Goal: Information Seeking & Learning: Find specific fact

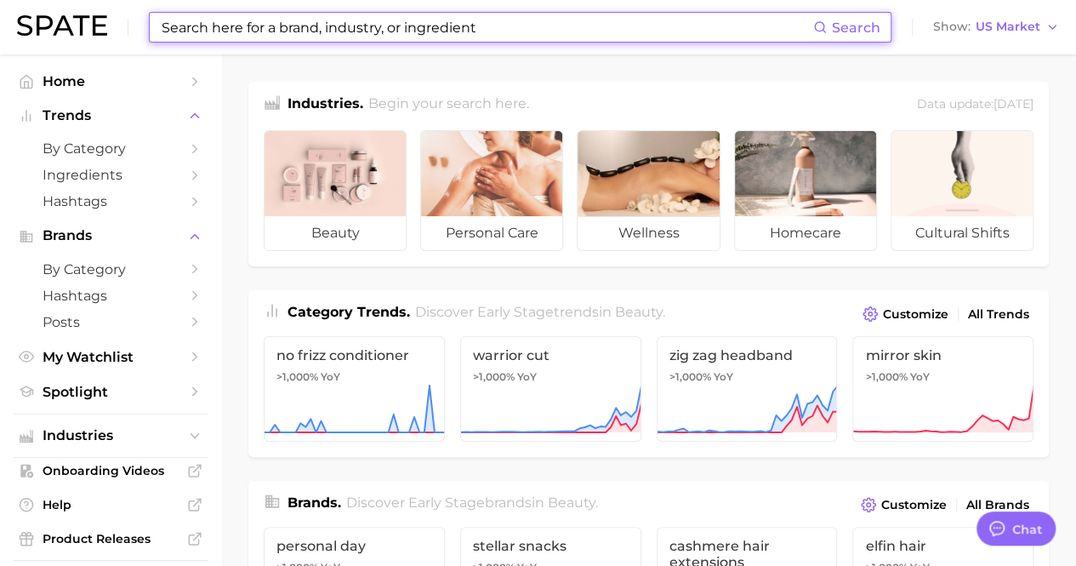
click at [458, 32] on input at bounding box center [486, 27] width 653 height 29
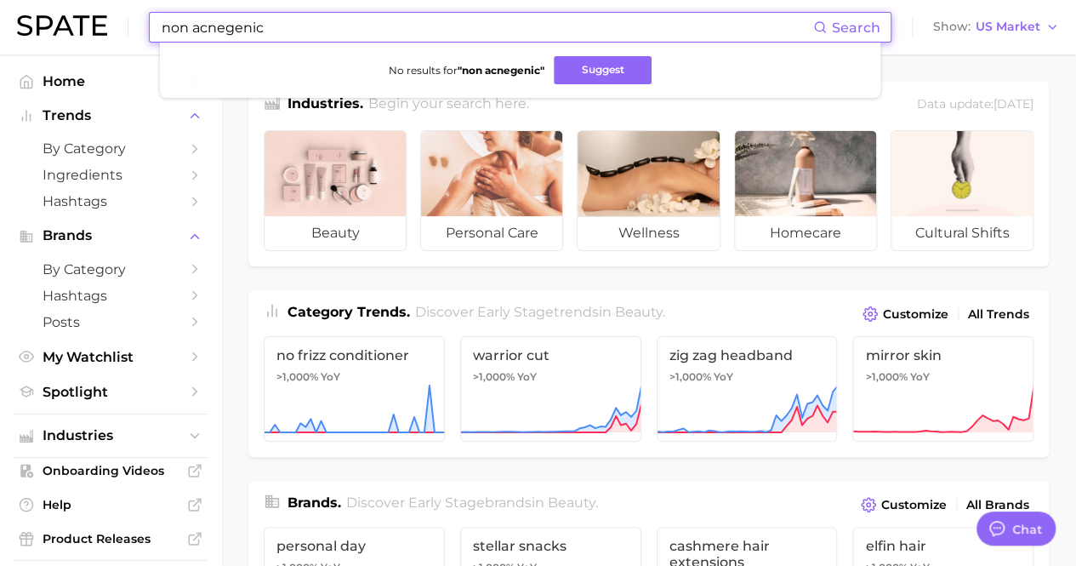
type input "non acnegenic"
